Goal: Task Accomplishment & Management: Use online tool/utility

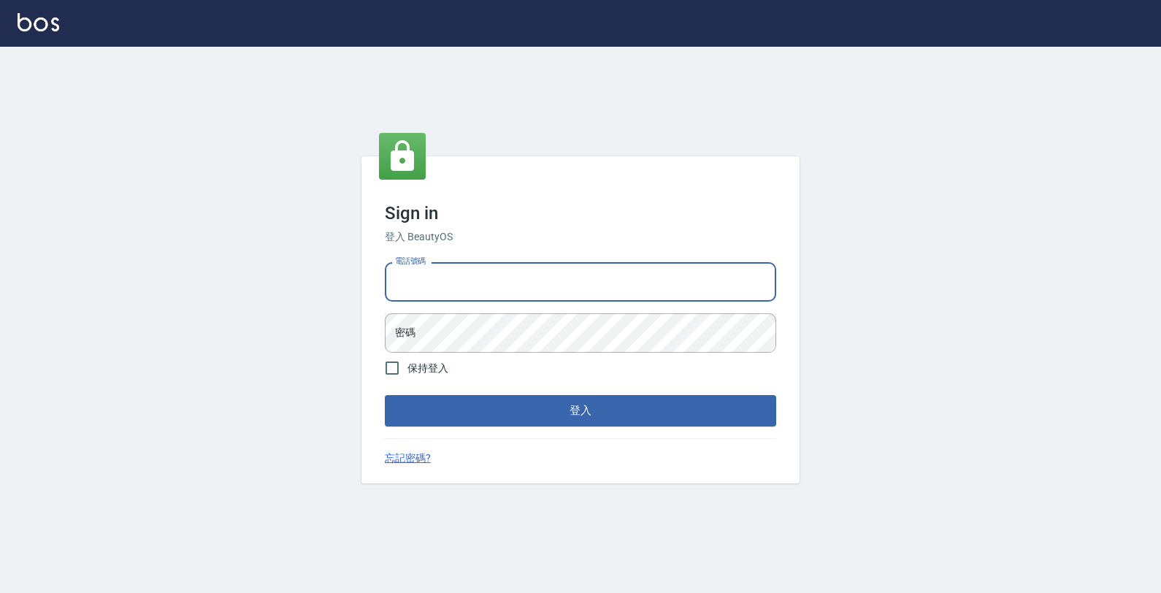
click at [654, 276] on input "電話號碼" at bounding box center [580, 281] width 391 height 39
type input "4265909"
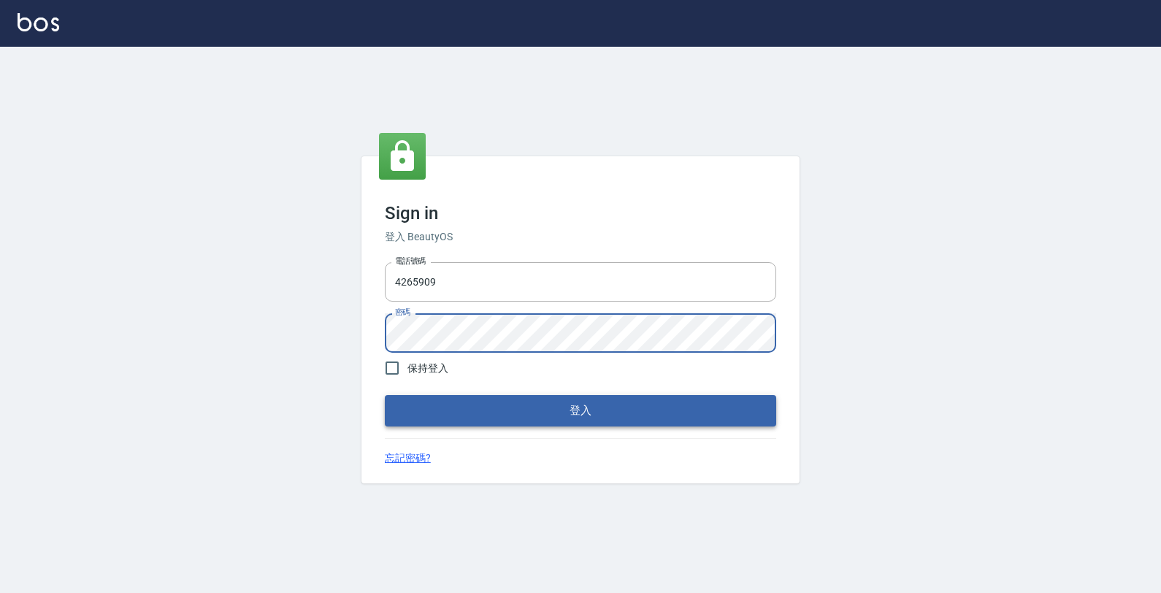
click at [561, 414] on button "登入" at bounding box center [580, 410] width 391 height 31
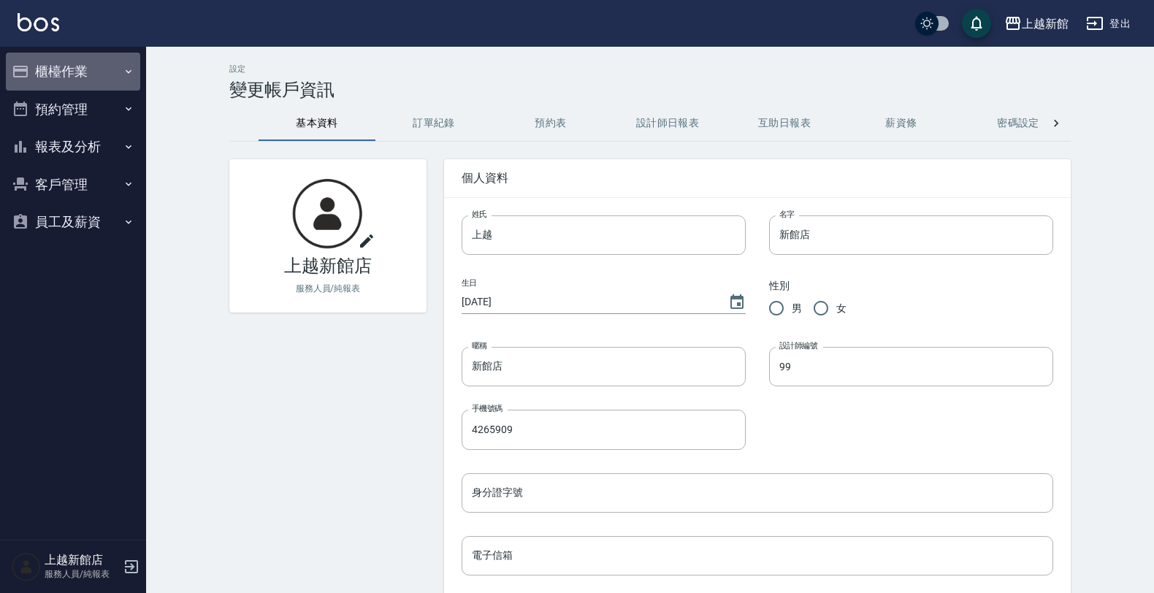
click at [84, 60] on button "櫃檯作業" at bounding box center [73, 72] width 134 height 38
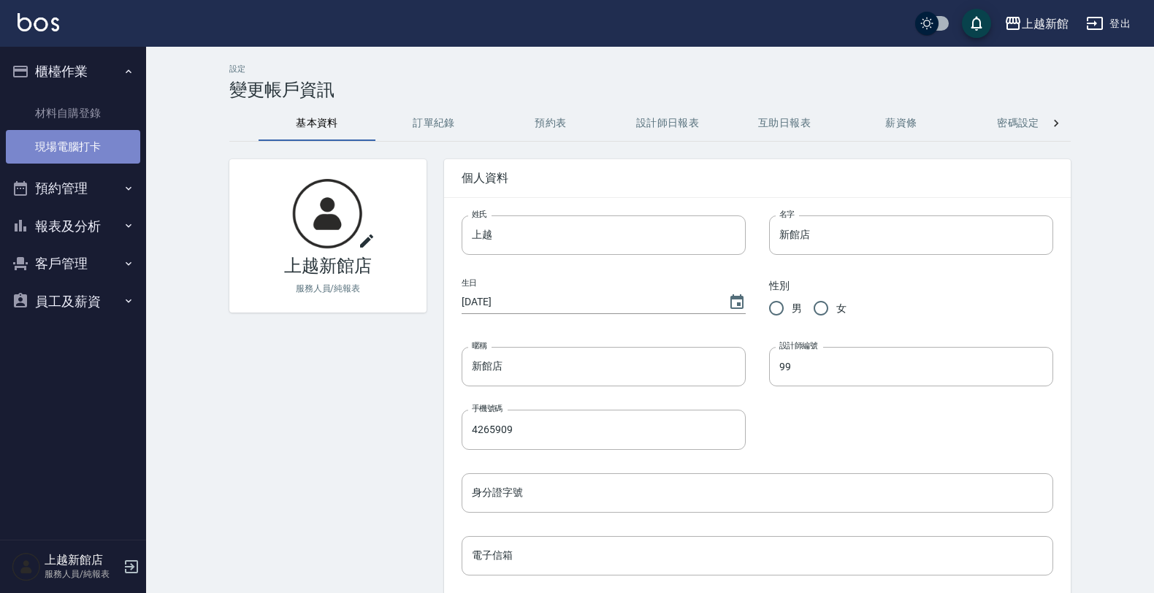
click at [84, 150] on link "現場電腦打卡" at bounding box center [73, 147] width 134 height 34
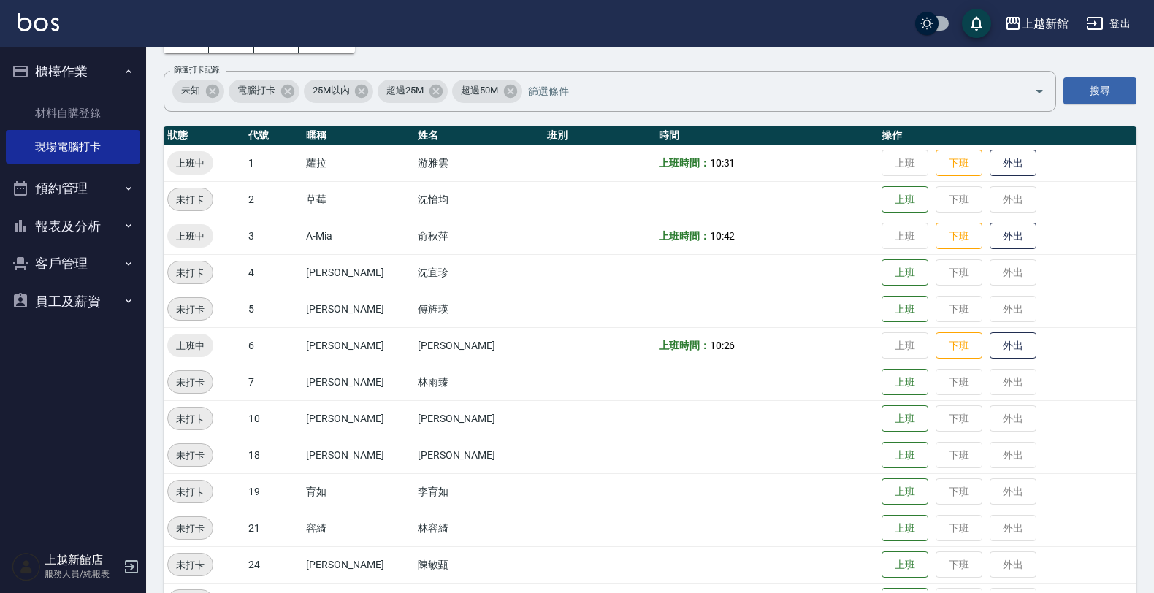
scroll to position [183, 0]
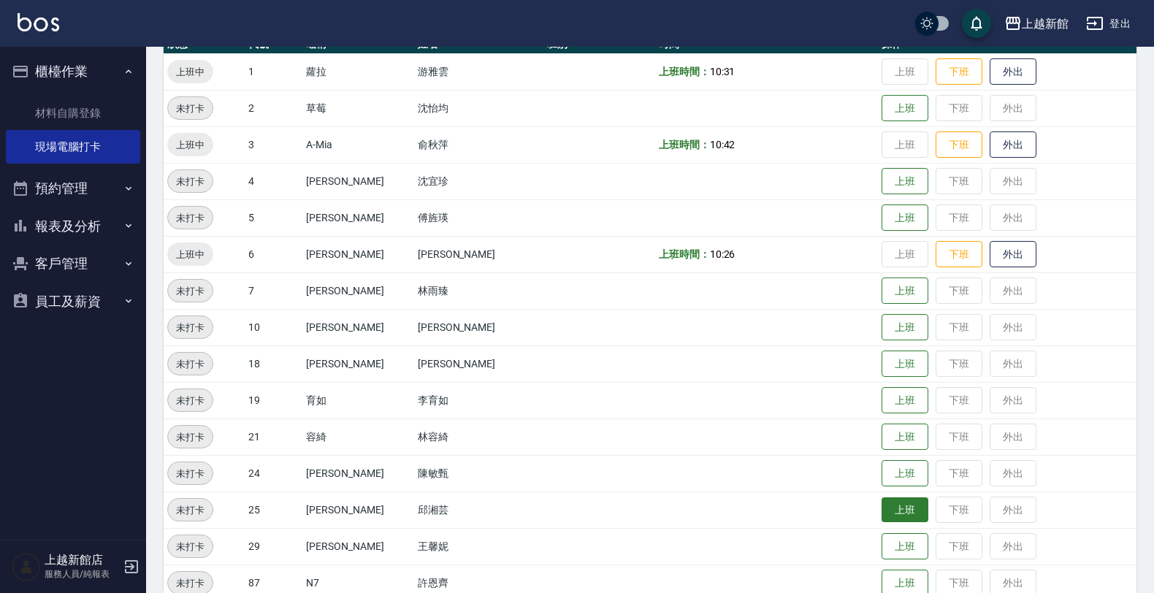
click at [881, 505] on button "上班" at bounding box center [904, 510] width 47 height 26
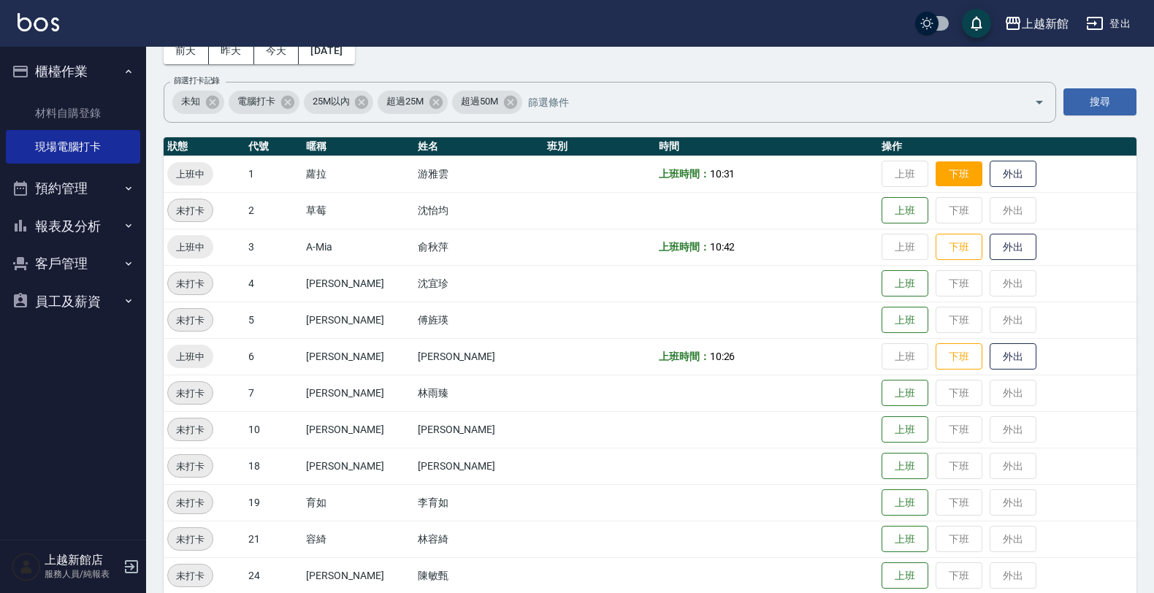
scroll to position [0, 0]
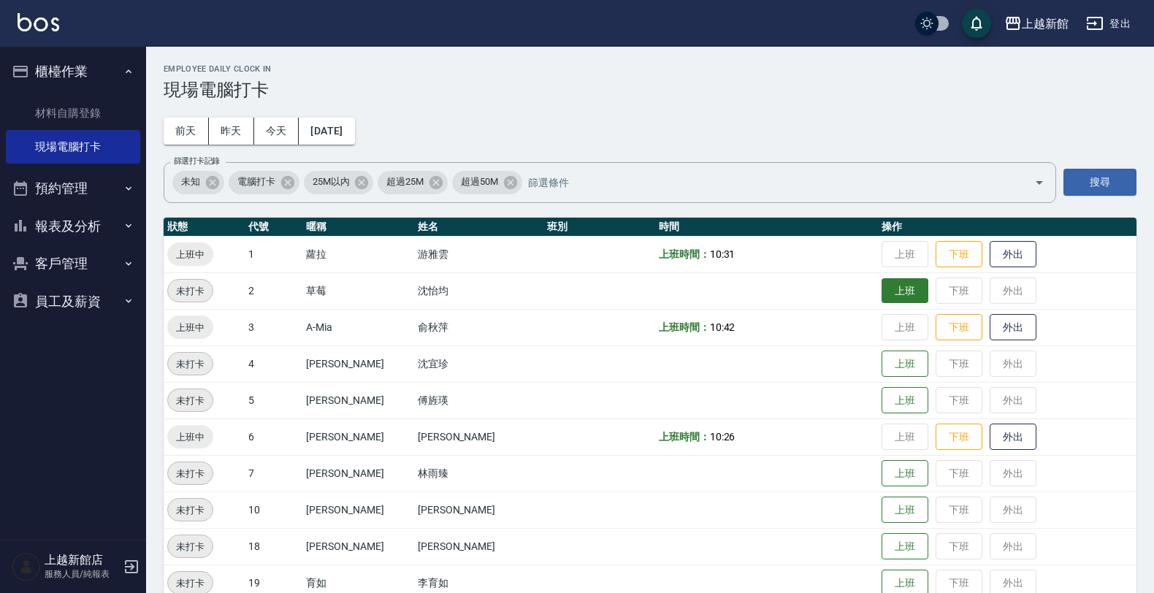
click at [881, 293] on button "上班" at bounding box center [904, 291] width 47 height 26
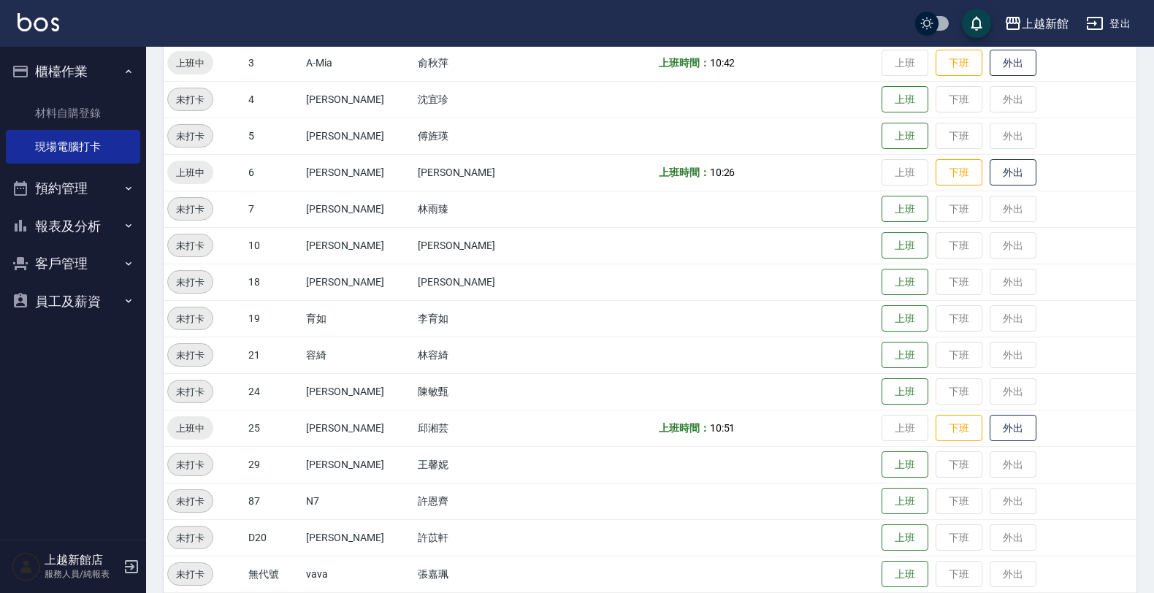
scroll to position [274, 0]
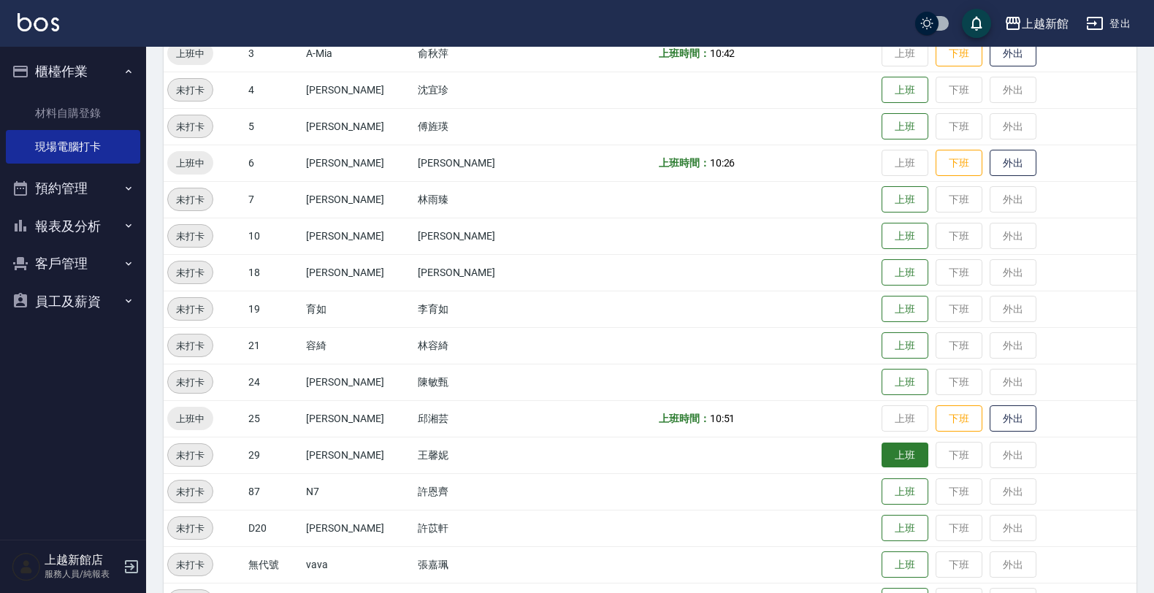
click at [881, 458] on button "上班" at bounding box center [904, 455] width 47 height 26
click at [900, 348] on button "上班" at bounding box center [904, 346] width 47 height 26
